Goal: Task Accomplishment & Management: Manage account settings

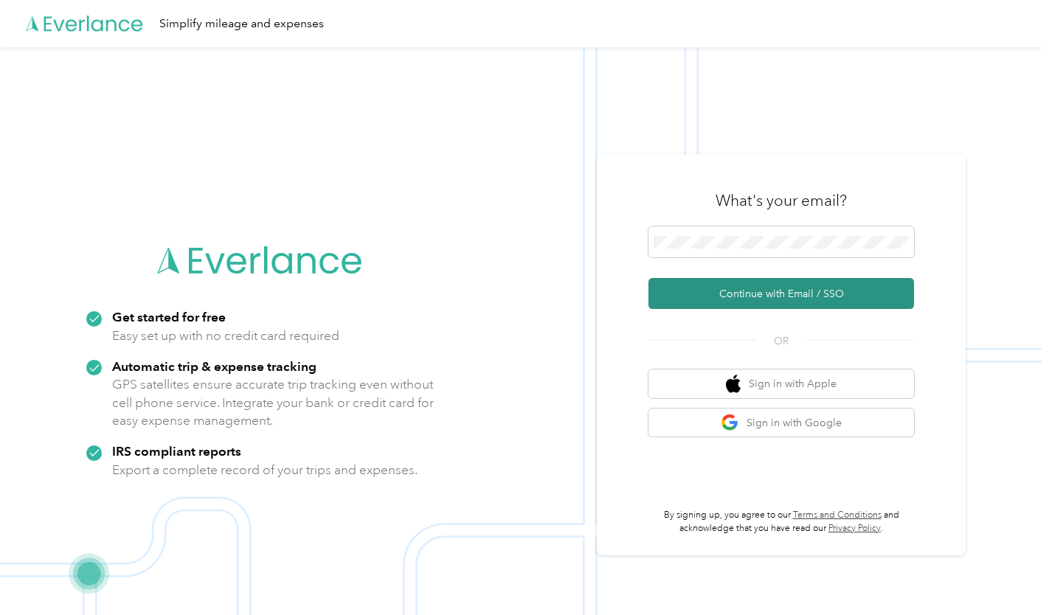
click at [781, 294] on button "Continue with Email / SSO" at bounding box center [781, 293] width 266 height 31
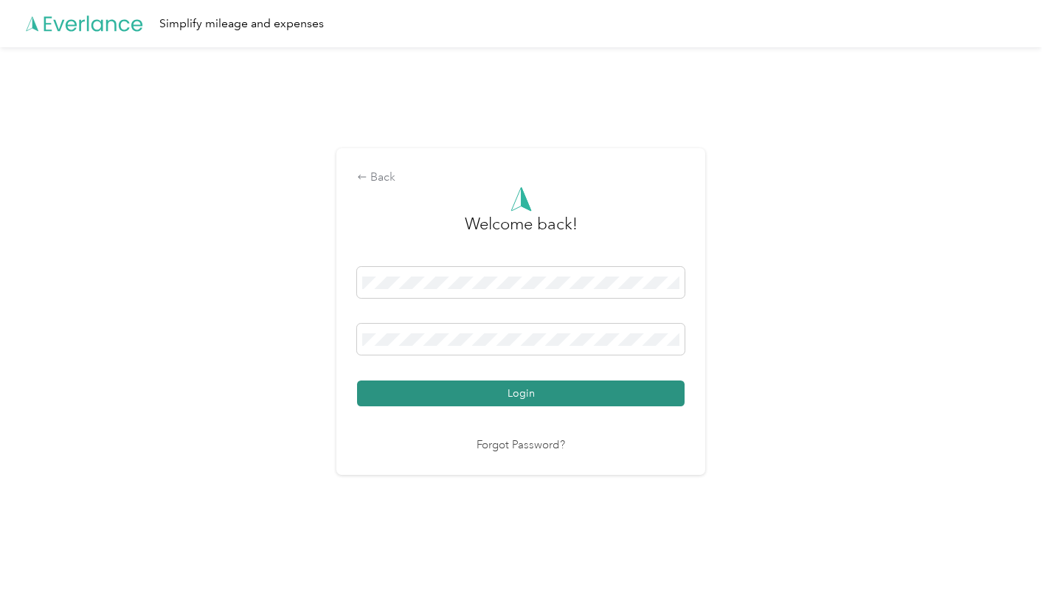
click at [572, 400] on button "Login" at bounding box center [520, 394] width 327 height 26
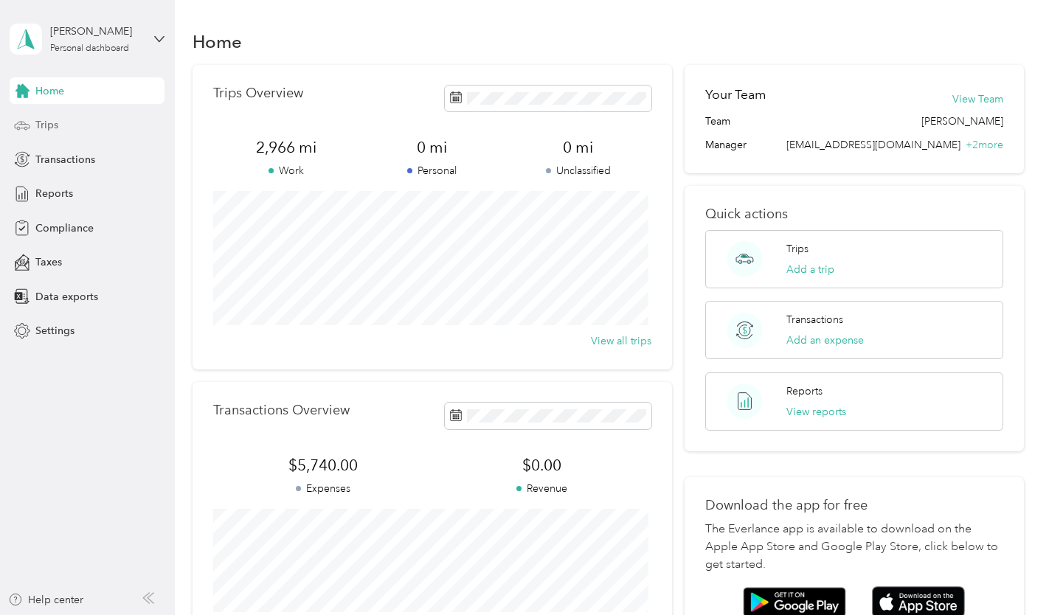
click at [50, 117] on span "Trips" at bounding box center [46, 124] width 23 height 15
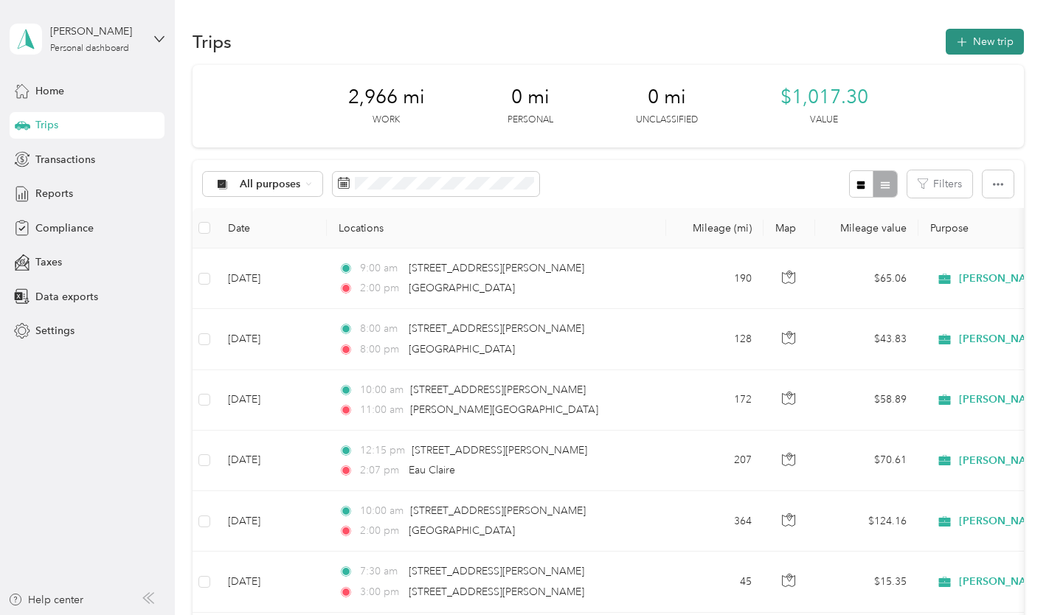
click at [980, 42] on button "New trip" at bounding box center [985, 42] width 78 height 26
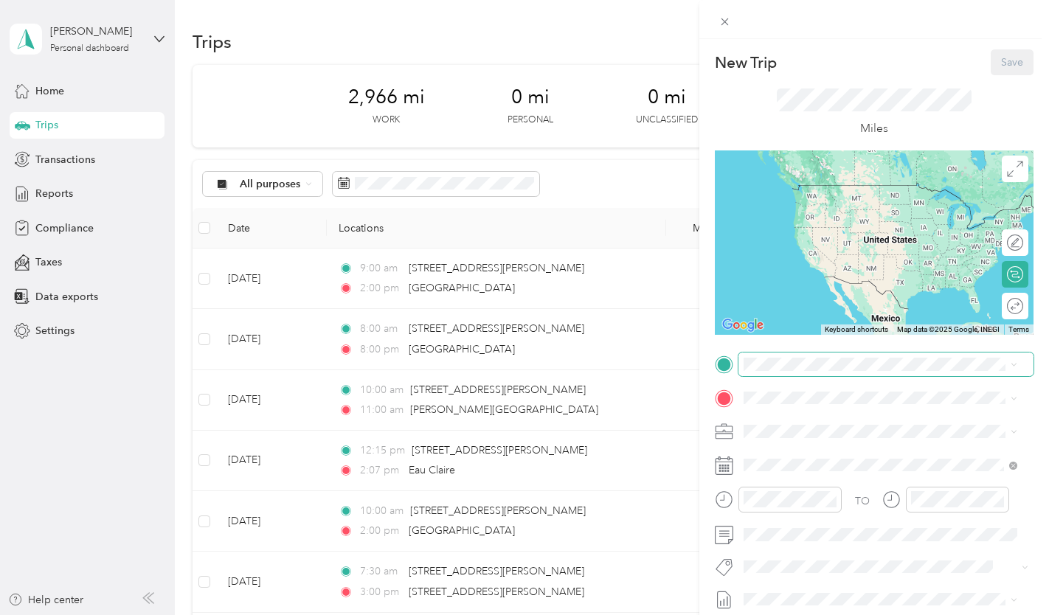
click at [813, 371] on span at bounding box center [885, 365] width 295 height 24
click at [864, 416] on span "[STREET_ADDRESS][PERSON_NAME][US_STATE]" at bounding box center [885, 409] width 229 height 13
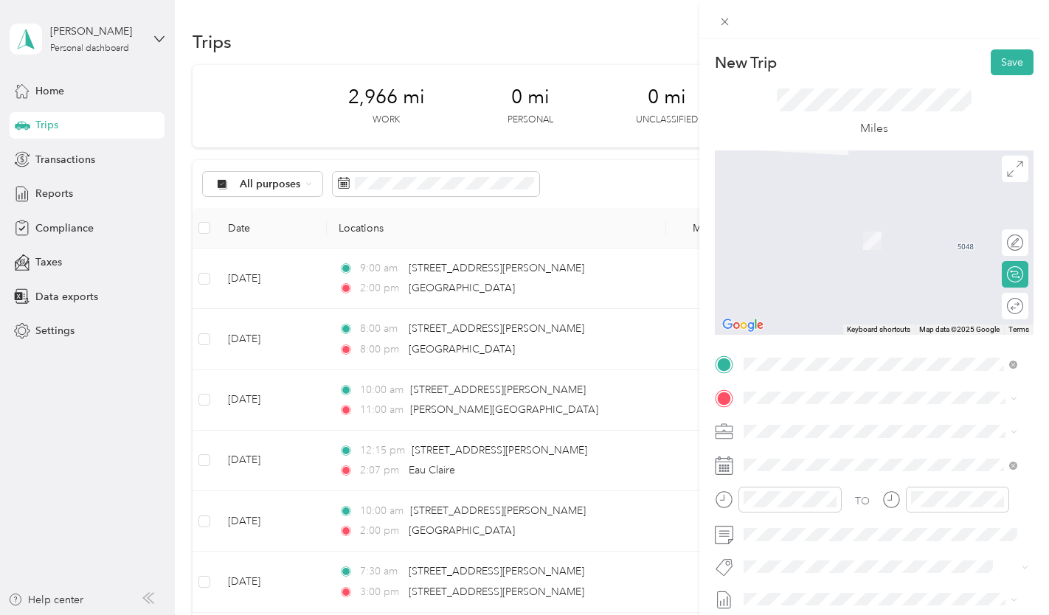
click at [816, 231] on div "Eau Claire [US_STATE], [GEOGRAPHIC_DATA]" at bounding box center [880, 219] width 263 height 31
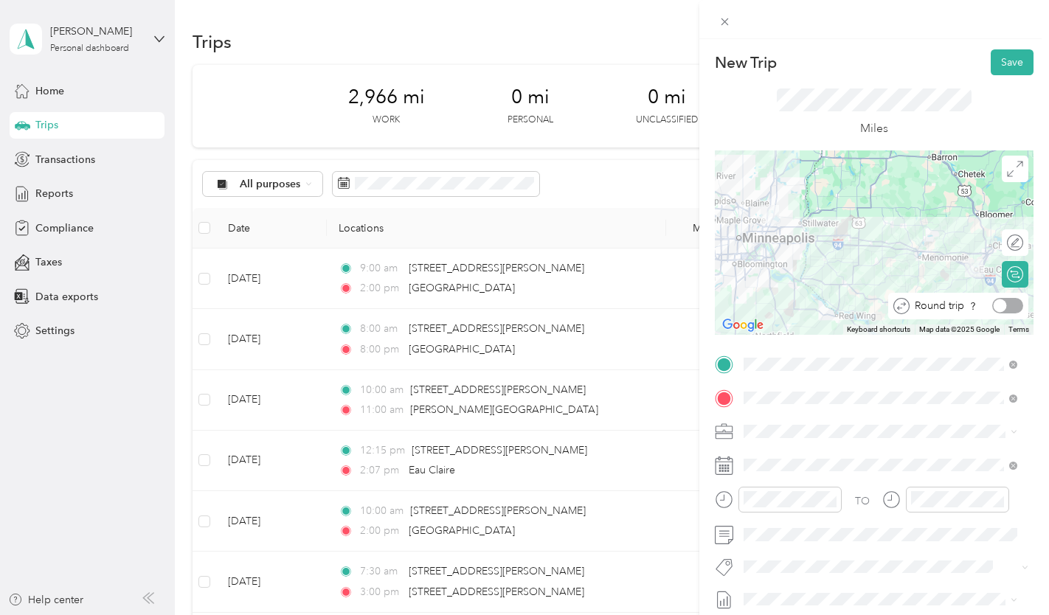
click at [1007, 315] on div "Round trip" at bounding box center [958, 306] width 140 height 27
click at [999, 305] on div at bounding box center [1007, 305] width 31 height 15
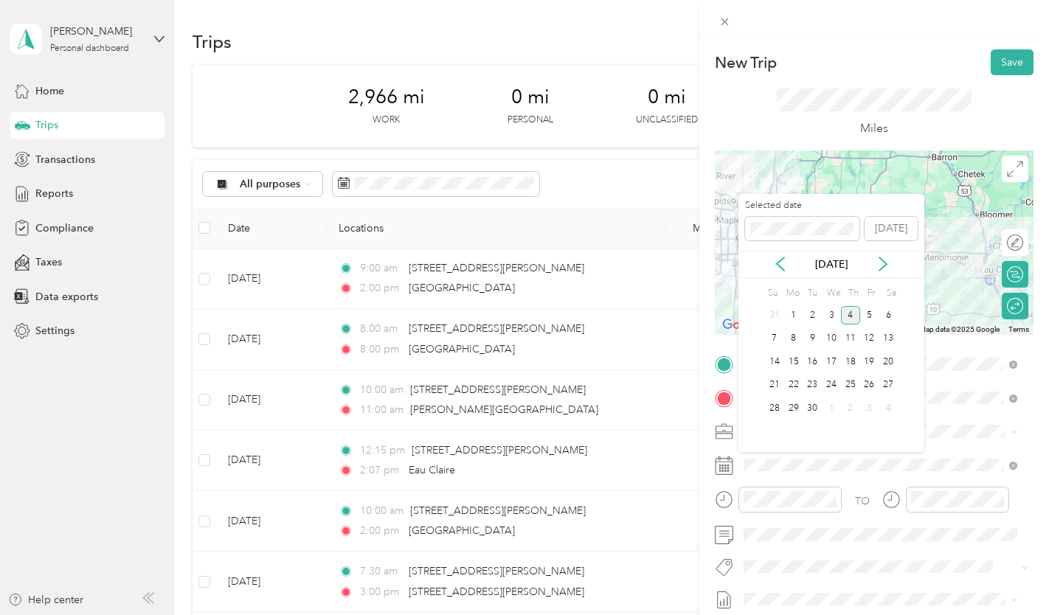
click at [780, 256] on div "[DATE]" at bounding box center [831, 264] width 186 height 27
click at [776, 266] on icon at bounding box center [780, 264] width 15 height 15
click at [813, 334] on div "5" at bounding box center [811, 339] width 19 height 18
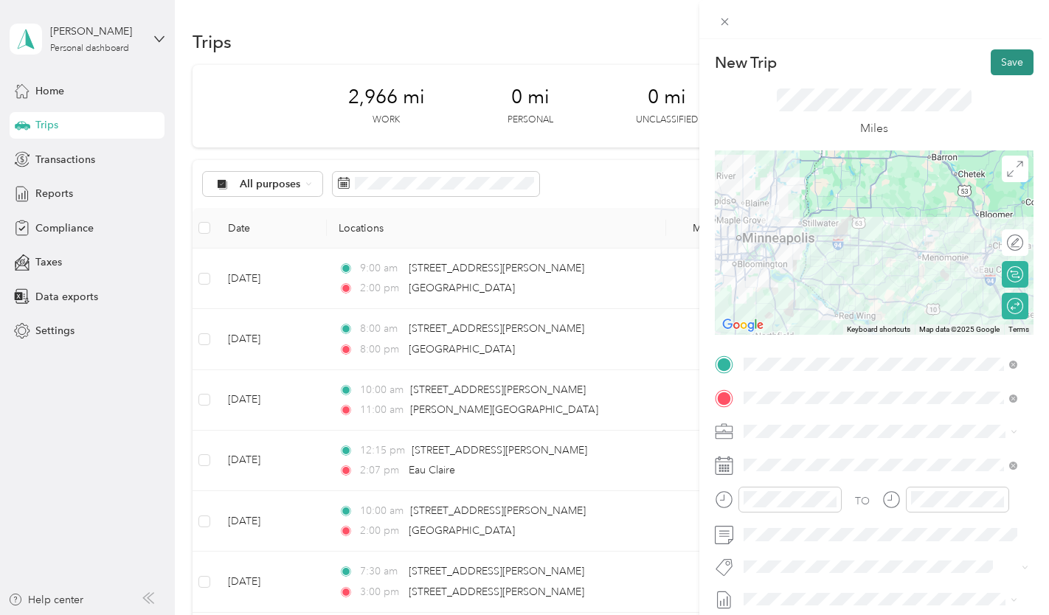
click at [1000, 55] on button "Save" at bounding box center [1012, 62] width 43 height 26
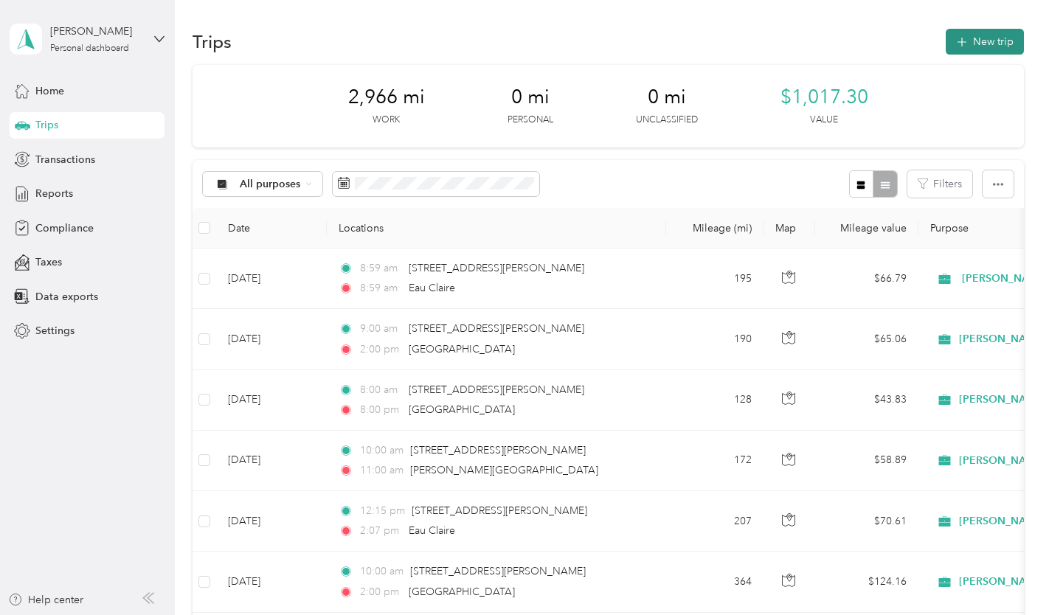
click at [985, 42] on button "New trip" at bounding box center [985, 42] width 78 height 26
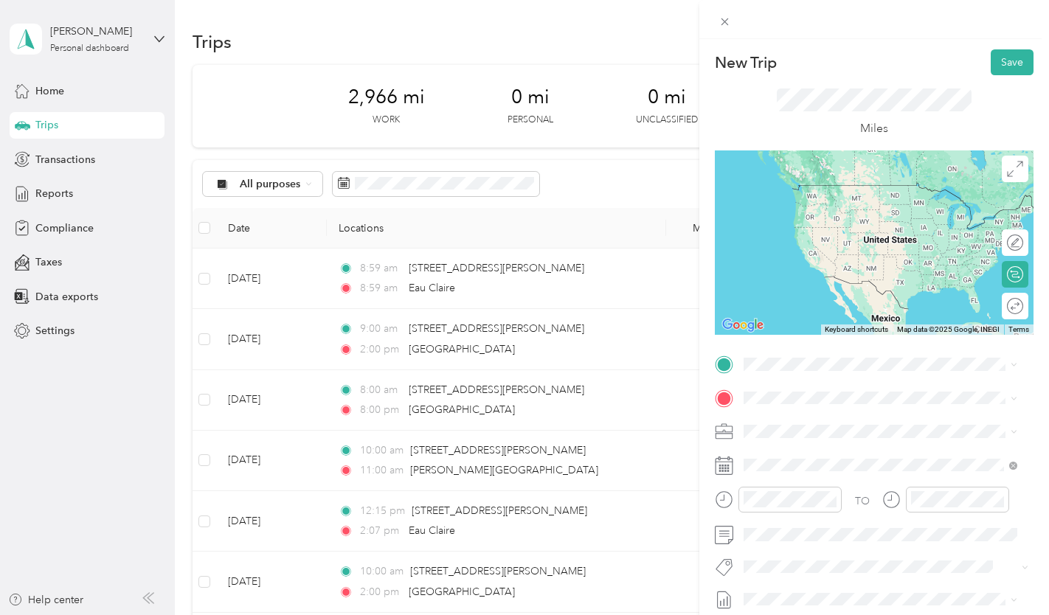
click at [851, 416] on span "[STREET_ADDRESS][PERSON_NAME][US_STATE]" at bounding box center [885, 409] width 229 height 13
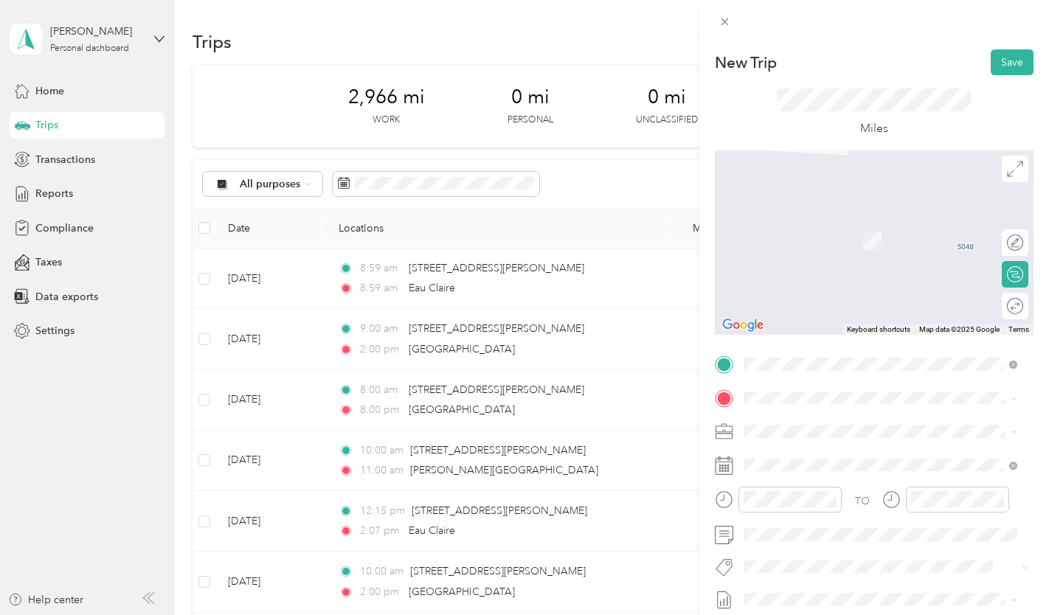
click at [848, 452] on span "[STREET_ADDRESS][PERSON_NAME][US_STATE]" at bounding box center [885, 445] width 229 height 13
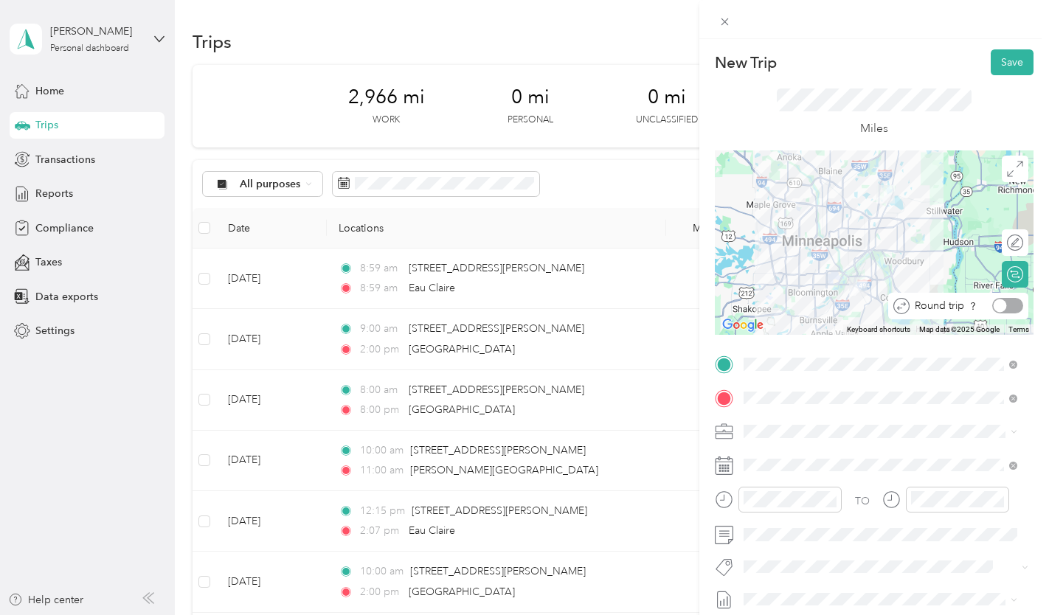
click at [1002, 311] on div at bounding box center [1007, 305] width 31 height 15
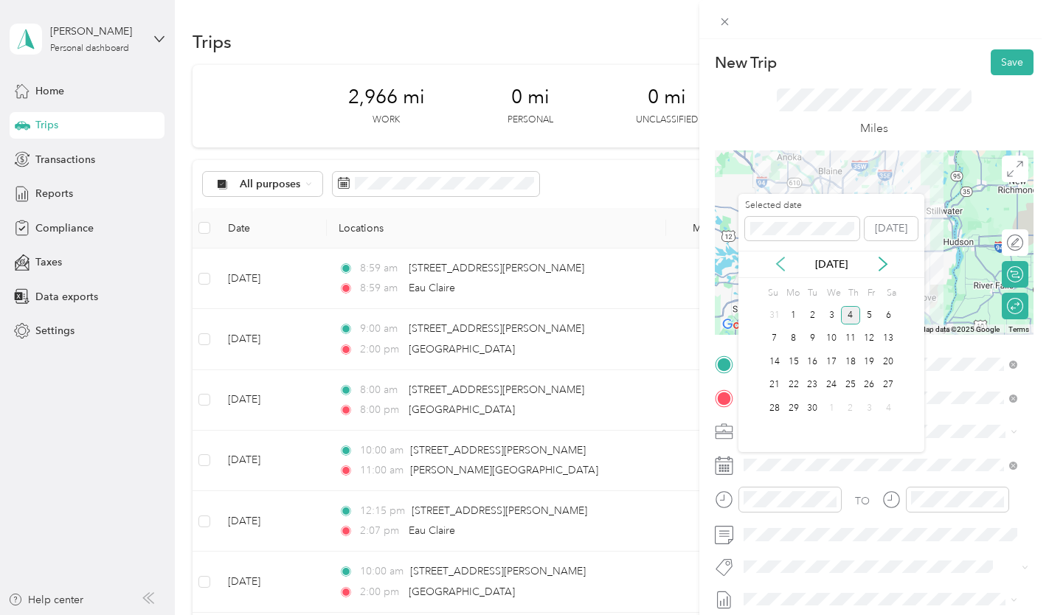
click at [777, 260] on icon at bounding box center [780, 264] width 15 height 15
click at [833, 341] on div "6" at bounding box center [831, 339] width 19 height 18
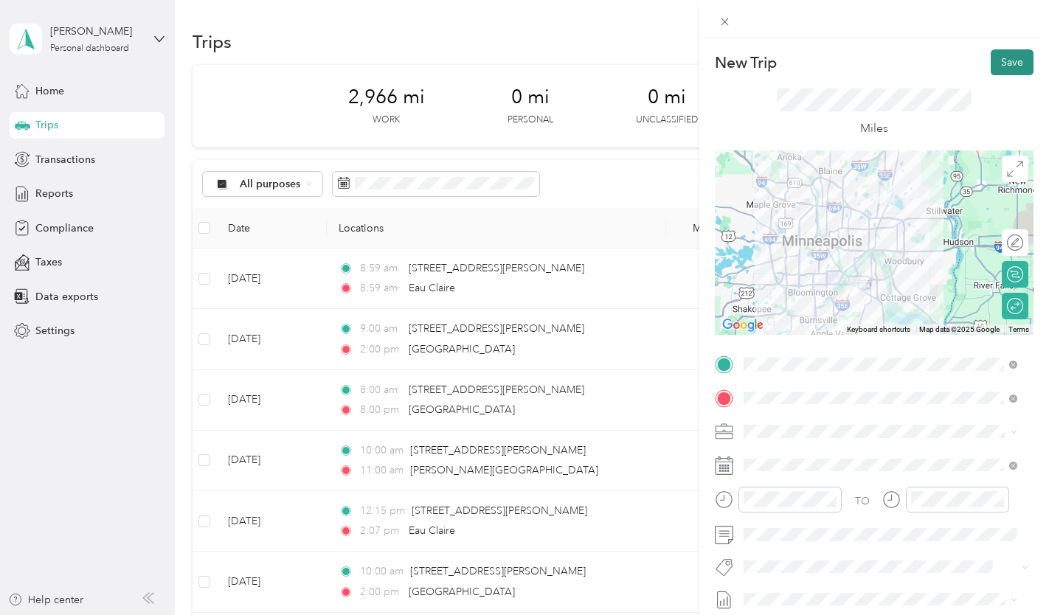
click at [1000, 62] on button "Save" at bounding box center [1012, 62] width 43 height 26
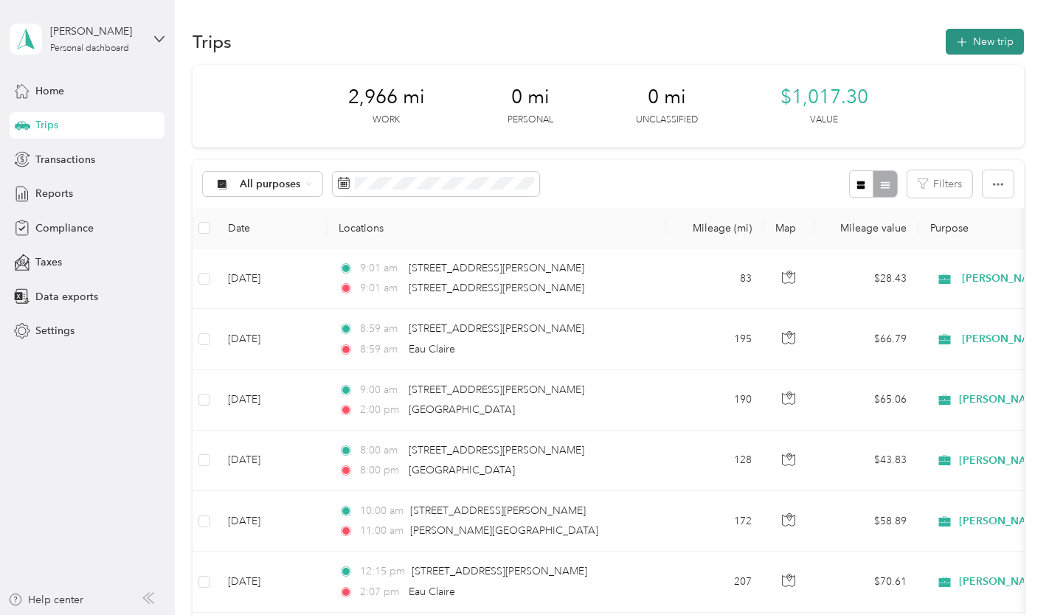
click at [995, 41] on button "New trip" at bounding box center [985, 42] width 78 height 26
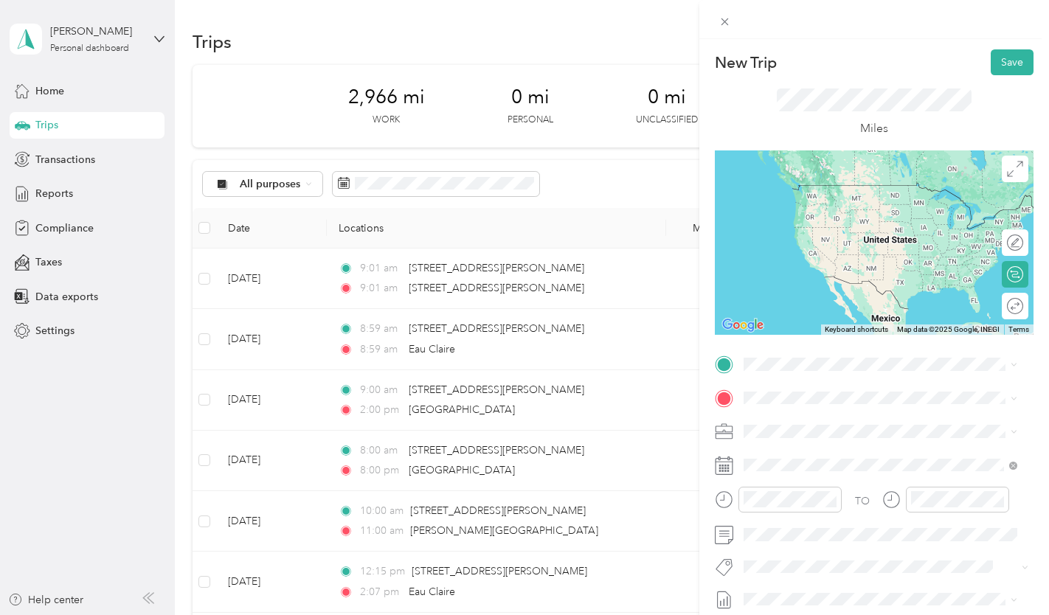
click at [831, 416] on span "[STREET_ADDRESS][PERSON_NAME][US_STATE]" at bounding box center [885, 409] width 229 height 13
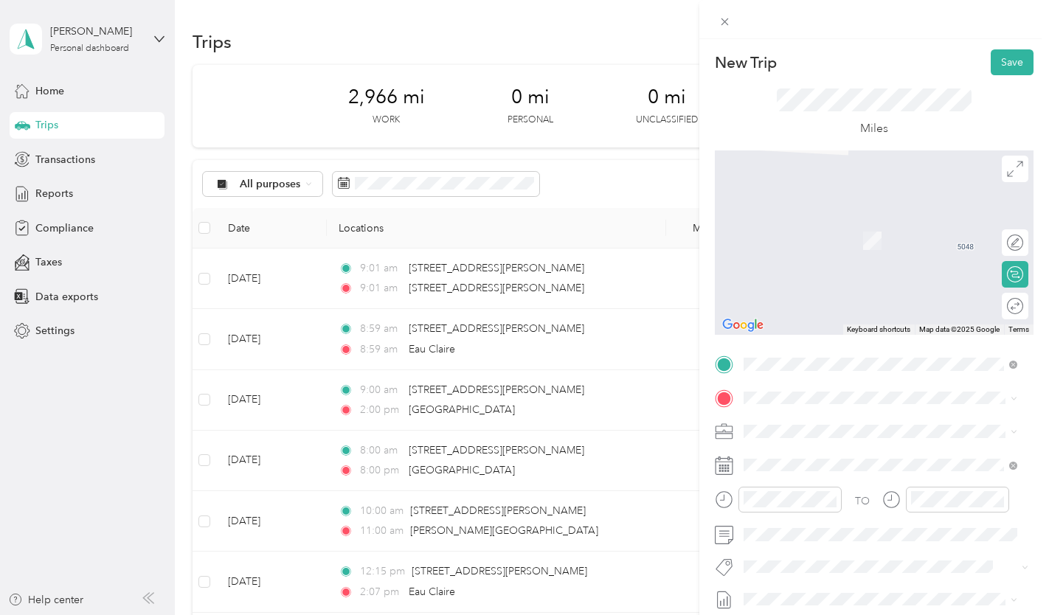
click at [836, 221] on span "[GEOGRAPHIC_DATA][US_STATE], [GEOGRAPHIC_DATA]" at bounding box center [891, 223] width 241 height 26
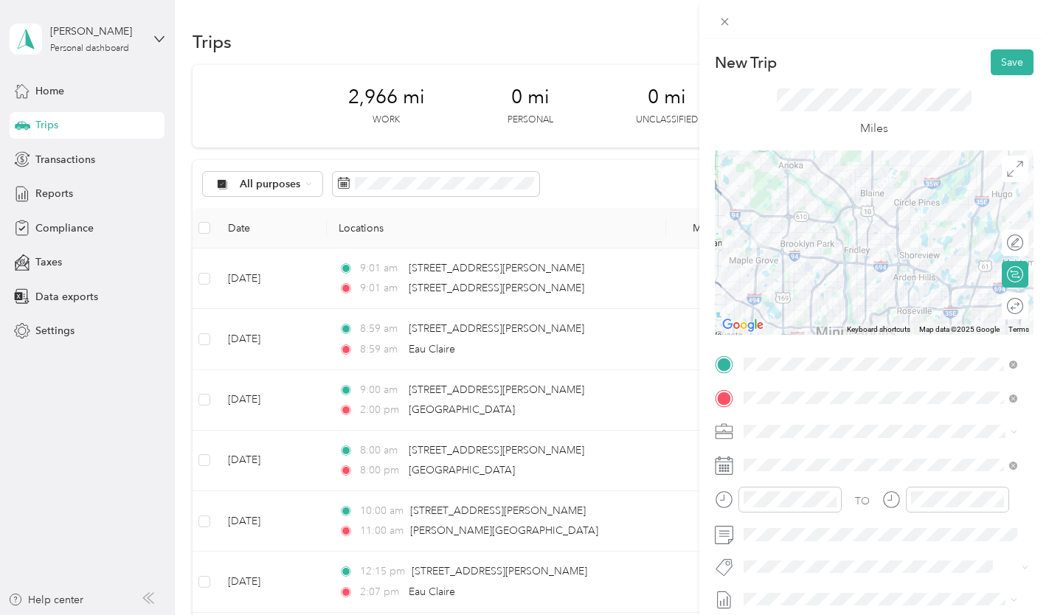
click at [721, 465] on rect at bounding box center [722, 466] width 2 height 2
click at [728, 465] on rect at bounding box center [728, 466] width 2 height 2
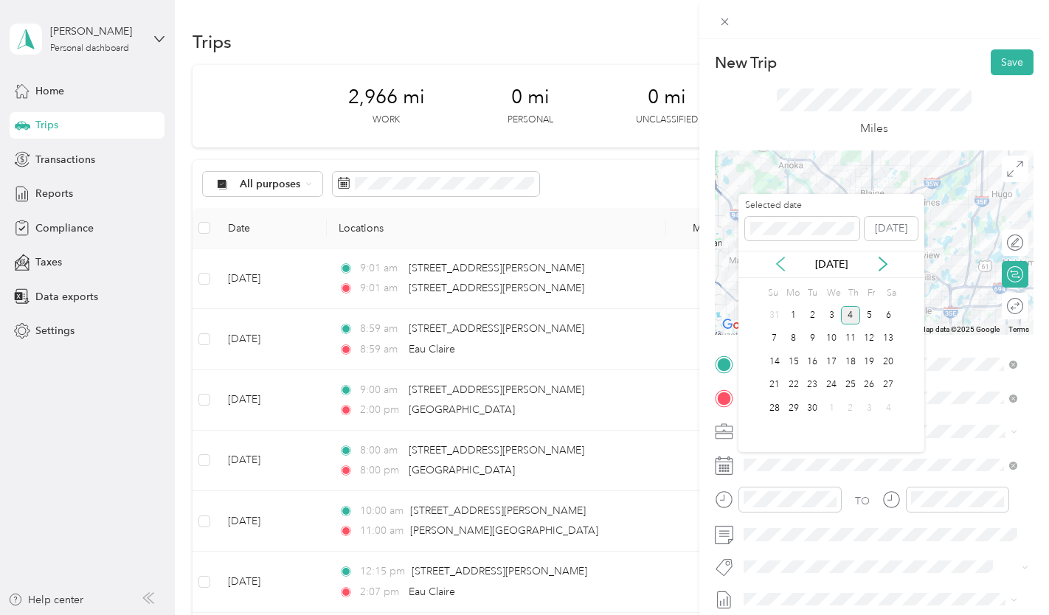
click at [777, 264] on icon at bounding box center [780, 263] width 7 height 13
click at [831, 383] on div "20" at bounding box center [831, 385] width 19 height 18
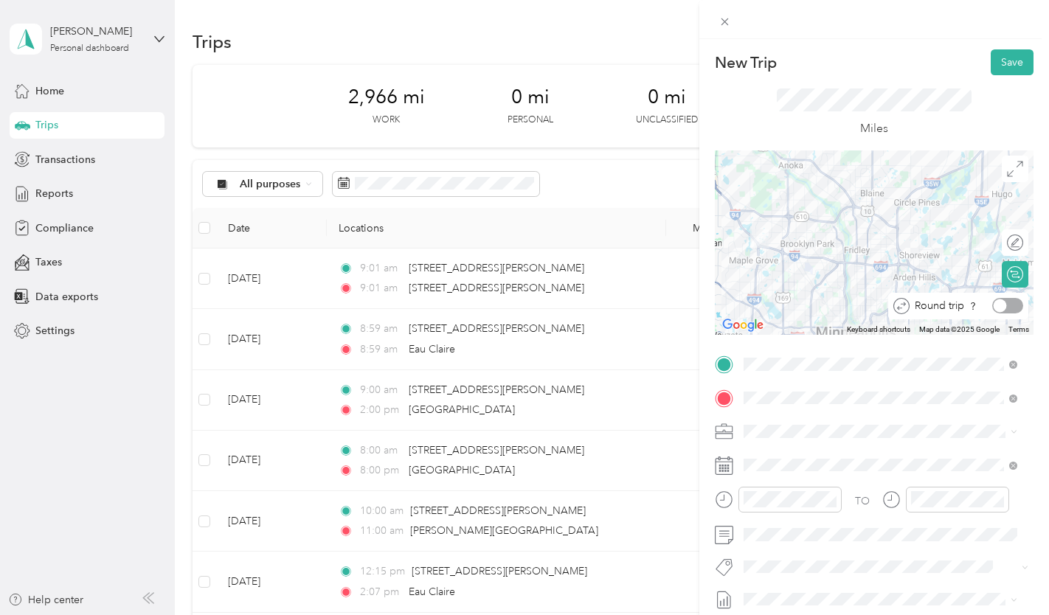
click at [997, 301] on div at bounding box center [1007, 305] width 31 height 15
click at [1000, 56] on button "Save" at bounding box center [1012, 62] width 43 height 26
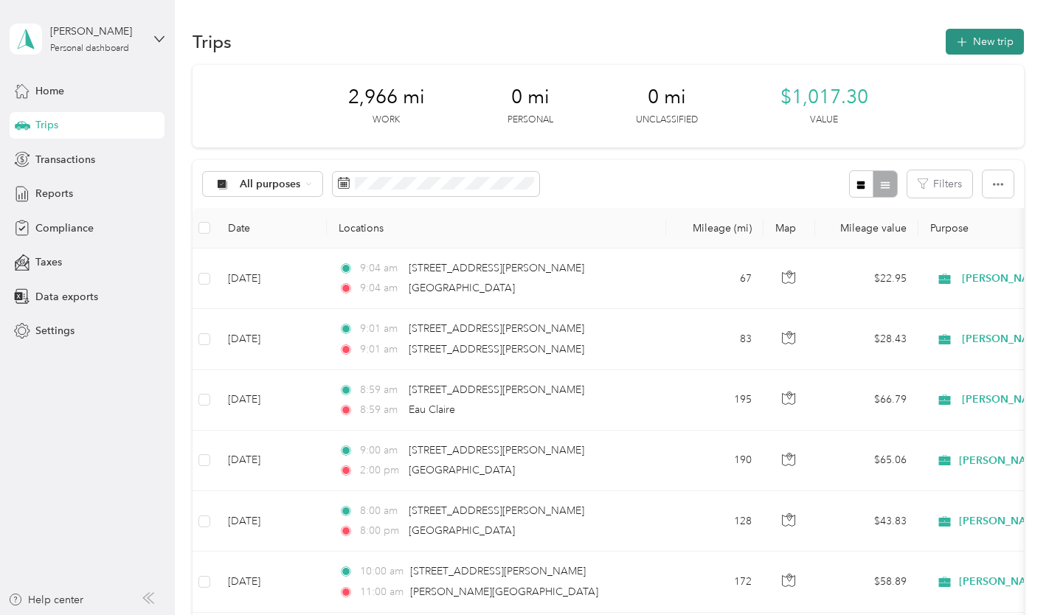
click at [983, 49] on button "New trip" at bounding box center [985, 42] width 78 height 26
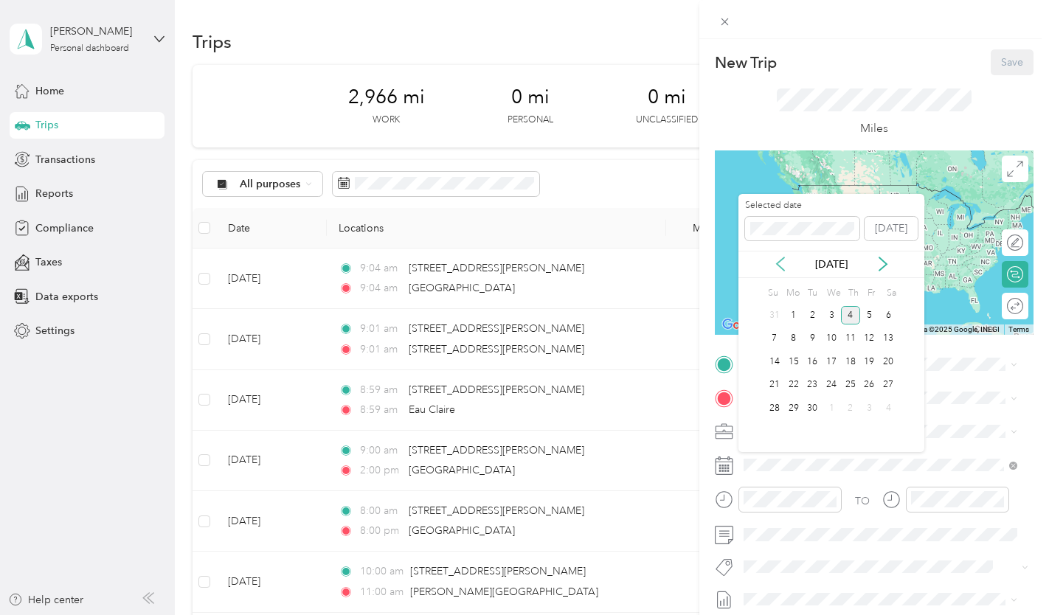
click at [780, 263] on icon at bounding box center [780, 264] width 15 height 15
click at [867, 386] on div "22" at bounding box center [869, 385] width 19 height 18
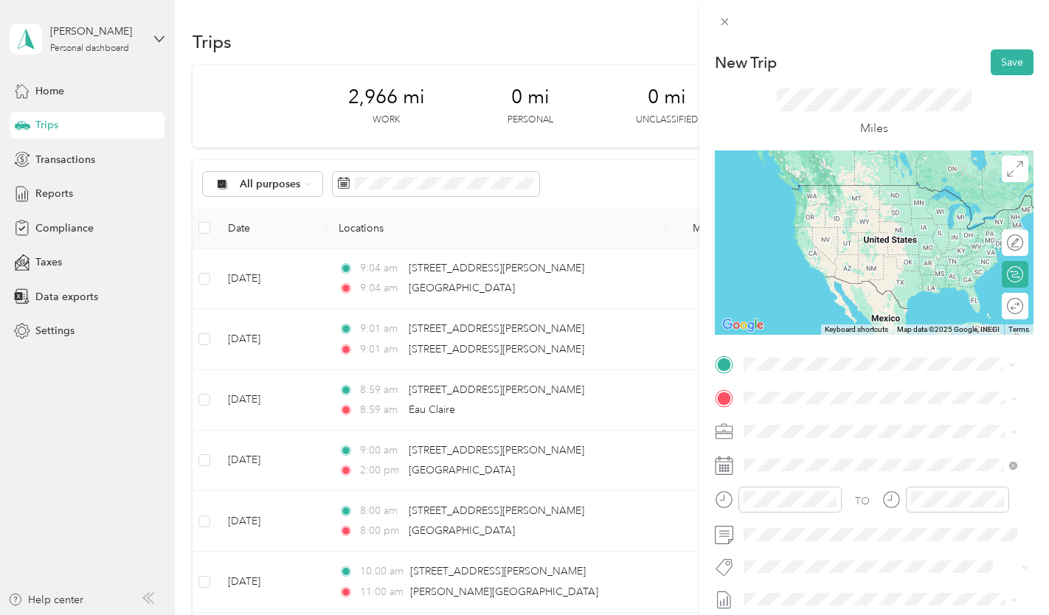
click at [813, 417] on span "[STREET_ADDRESS][PERSON_NAME][US_STATE]" at bounding box center [885, 417] width 229 height 13
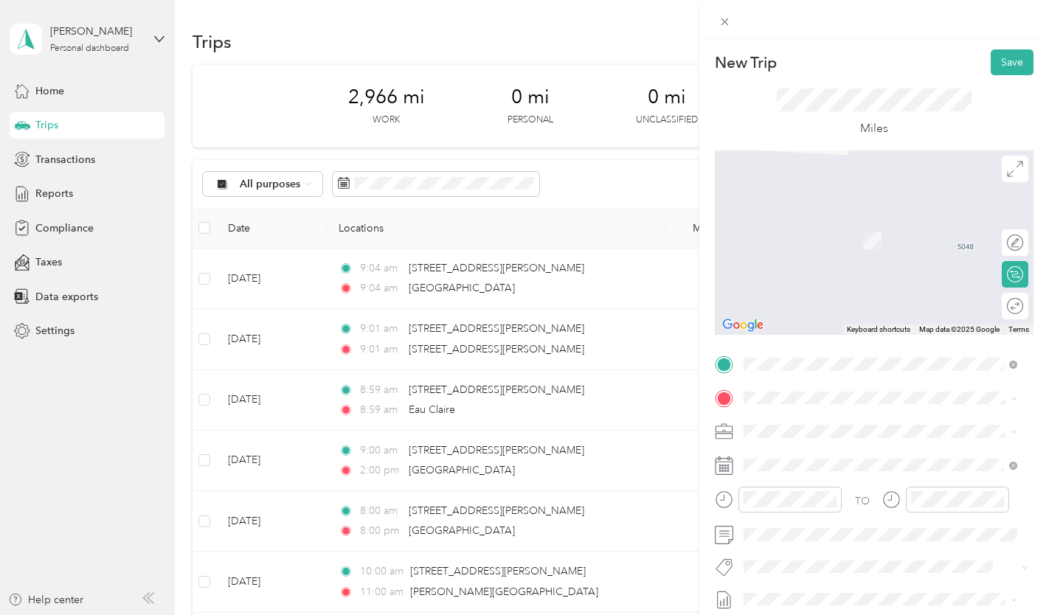
click at [828, 234] on li "Eau Claire [US_STATE], [GEOGRAPHIC_DATA]" at bounding box center [880, 216] width 284 height 41
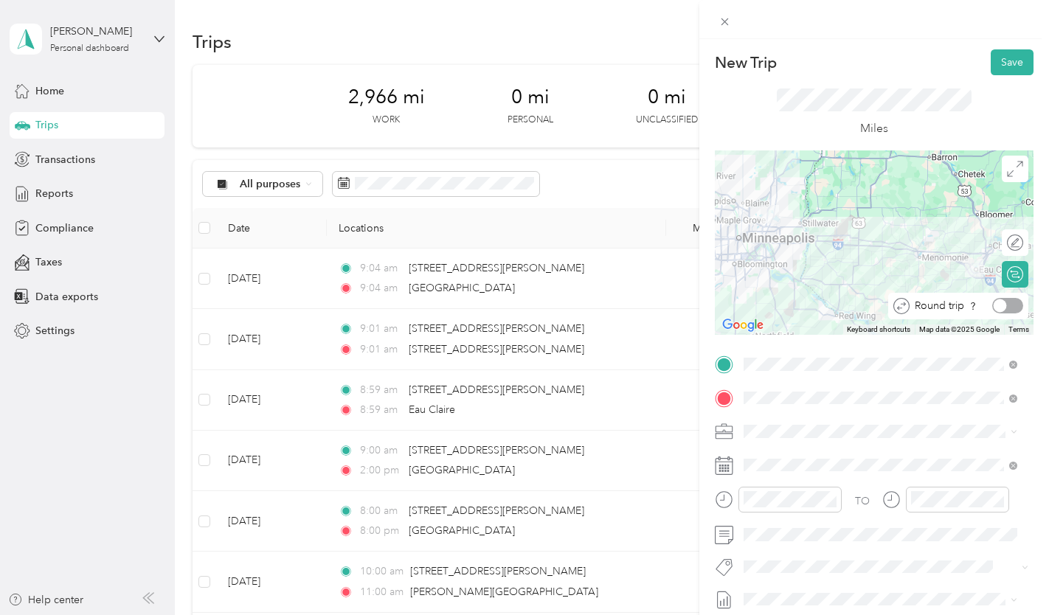
click at [1000, 313] on div "Round trip" at bounding box center [958, 306] width 140 height 27
click at [1002, 299] on div at bounding box center [1007, 305] width 31 height 15
click at [998, 61] on button "Save" at bounding box center [1012, 62] width 43 height 26
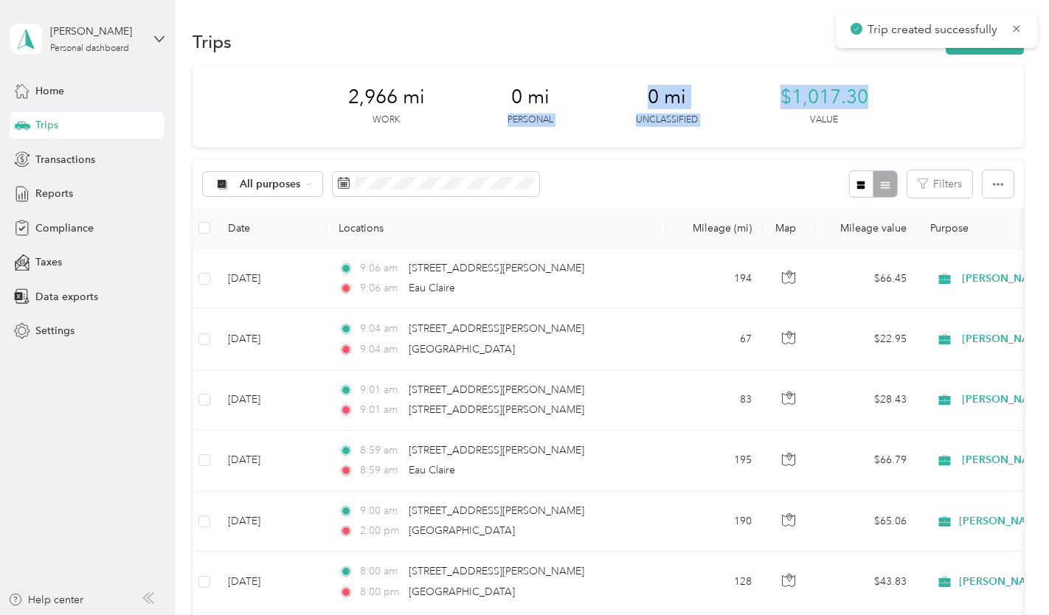
drag, startPoint x: 998, startPoint y: 61, endPoint x: 548, endPoint y: 57, distance: 449.9
click at [41, 195] on span "Reports" at bounding box center [54, 193] width 38 height 15
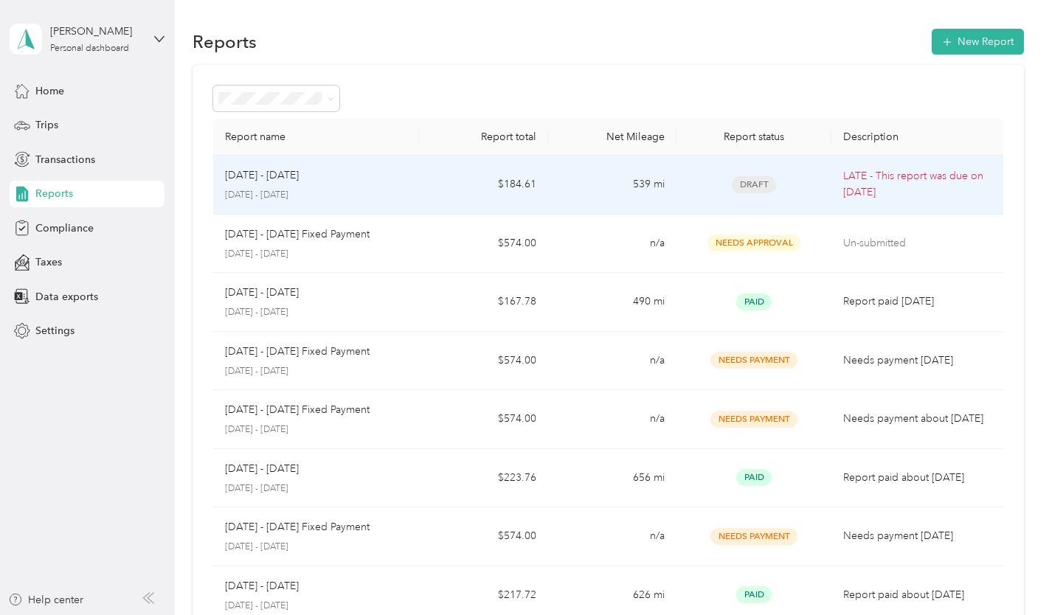
click at [753, 193] on span "Draft" at bounding box center [754, 184] width 44 height 17
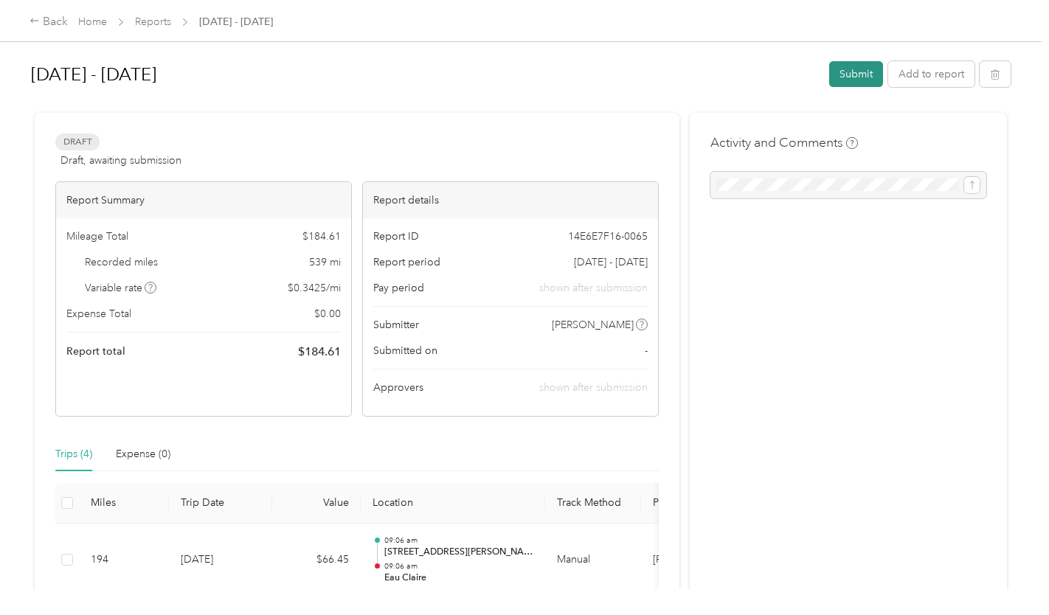
drag, startPoint x: 852, startPoint y: 55, endPoint x: 848, endPoint y: 74, distance: 19.5
click at [848, 74] on div "[DATE] - [DATE] Submit Add to report" at bounding box center [520, 77] width 979 height 51
click at [848, 74] on button "Submit" at bounding box center [856, 74] width 54 height 26
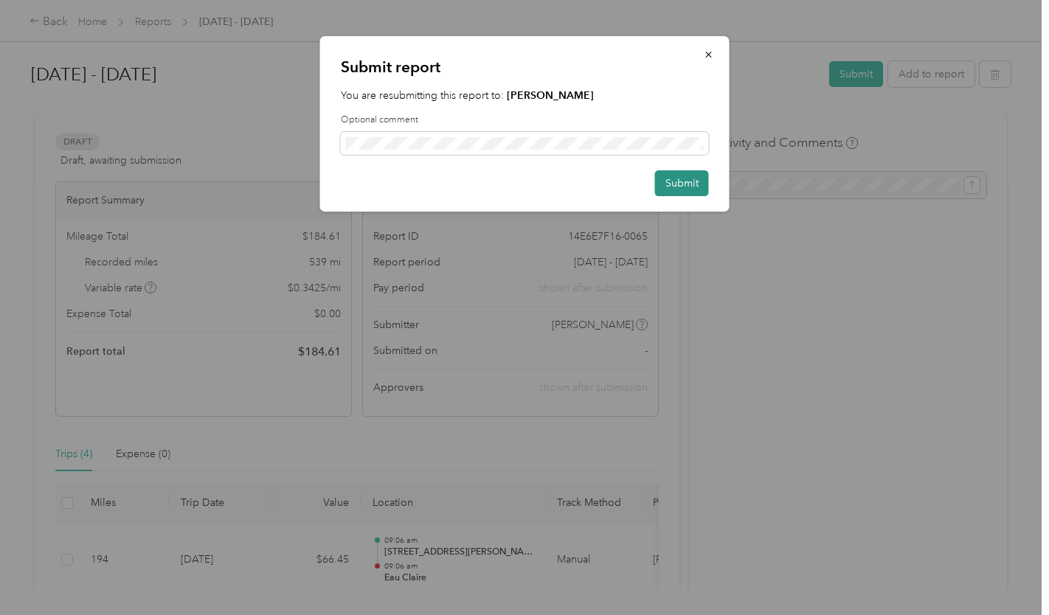
click at [676, 186] on button "Submit" at bounding box center [682, 183] width 54 height 26
